Goal: Task Accomplishment & Management: Manage account settings

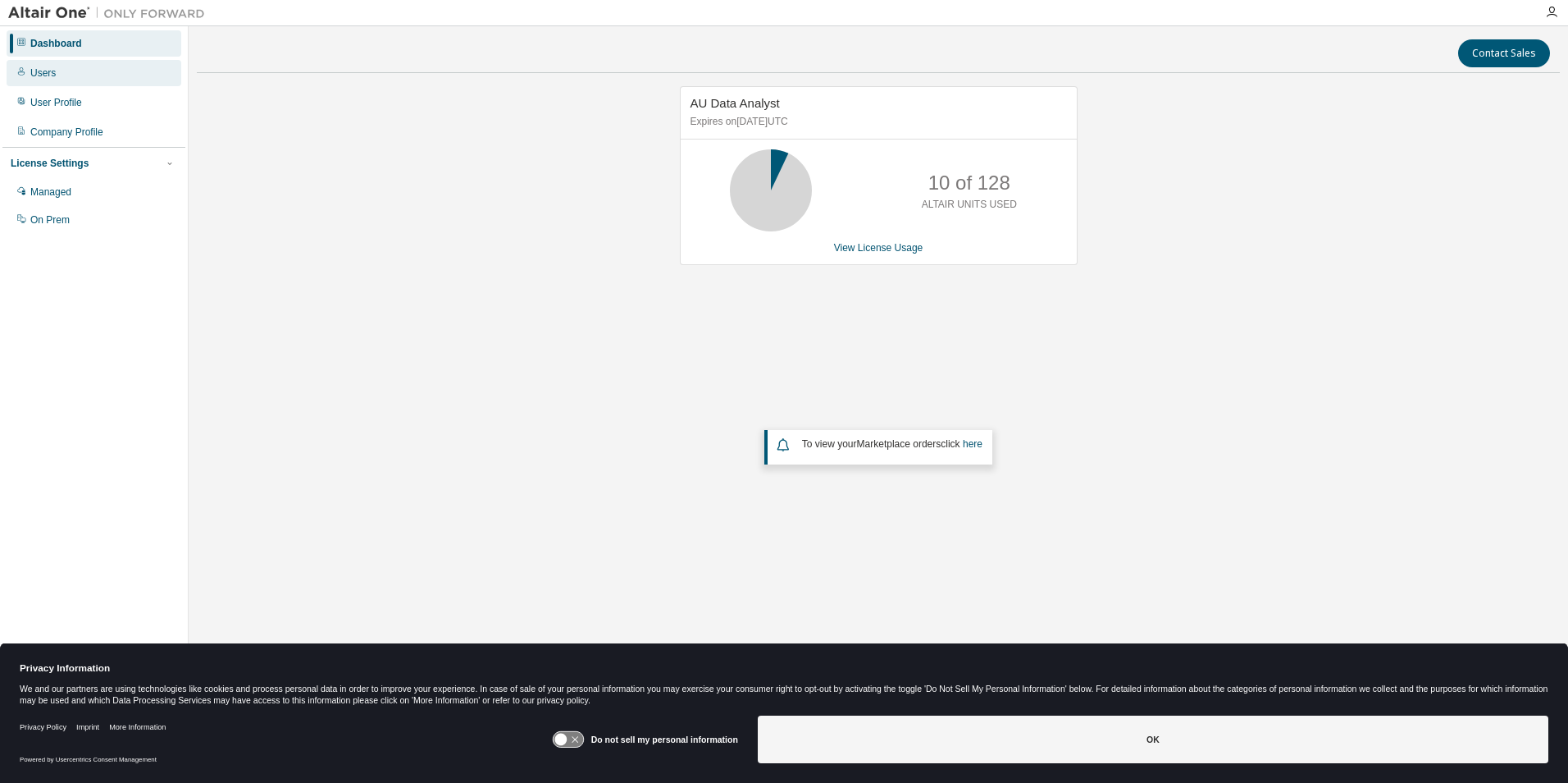
click at [74, 85] on div "Users" at bounding box center [94, 73] width 175 height 26
